Goal: Check status: Check status

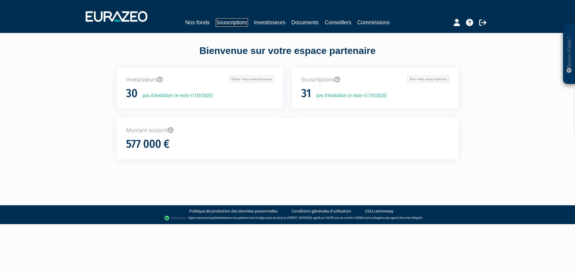
click at [235, 24] on link "Souscriptions" at bounding box center [232, 22] width 32 height 8
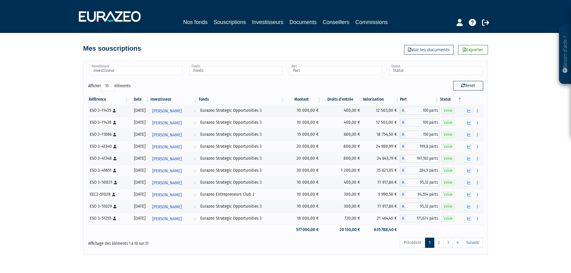
click at [285, 100] on th "Fonds" at bounding box center [241, 99] width 87 height 10
click at [287, 97] on th "Fonds" at bounding box center [244, 99] width 86 height 10
click at [440, 243] on link "2" at bounding box center [439, 243] width 10 height 10
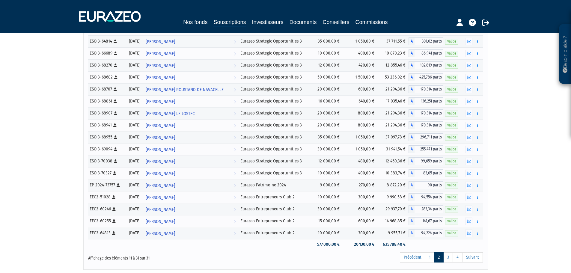
scroll to position [158, 0]
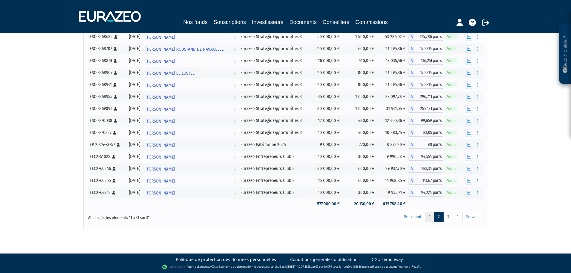
click at [429, 219] on link "1" at bounding box center [429, 217] width 9 height 10
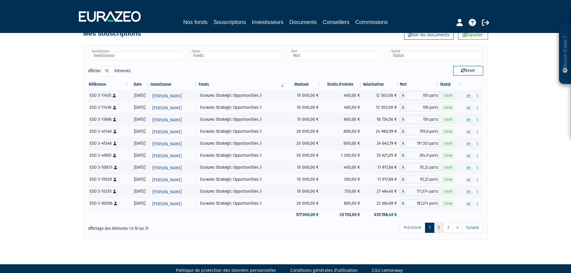
click at [439, 229] on link "2" at bounding box center [439, 228] width 10 height 10
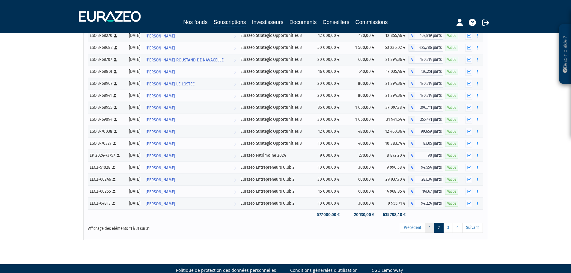
click at [428, 228] on link "1" at bounding box center [429, 228] width 9 height 10
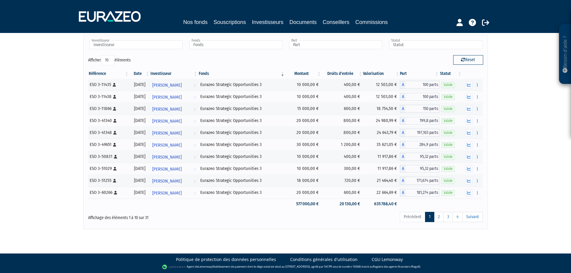
scroll to position [15, 0]
